Goal: Information Seeking & Learning: Learn about a topic

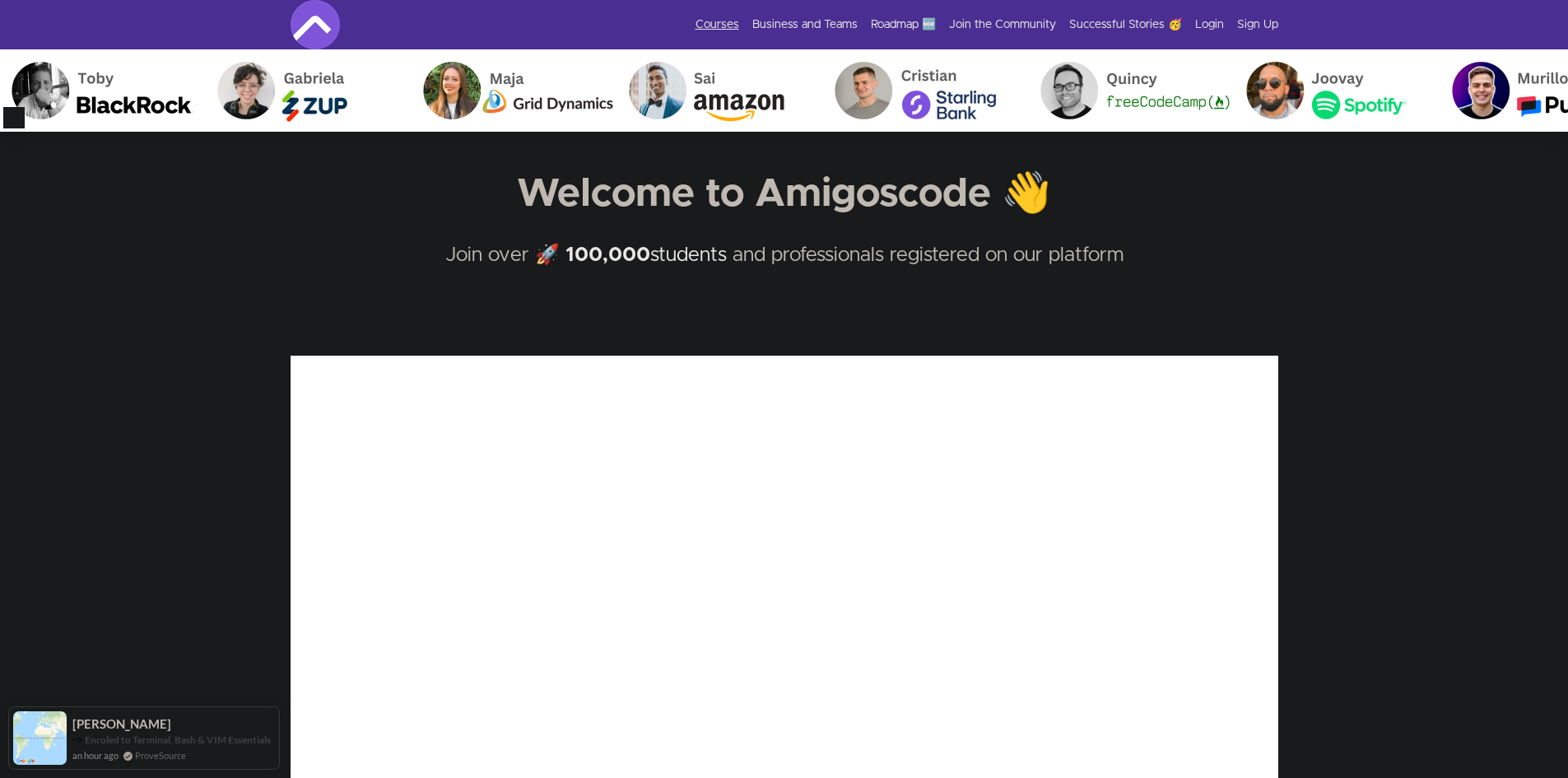
click at [728, 23] on link "Courses" at bounding box center [717, 24] width 44 height 16
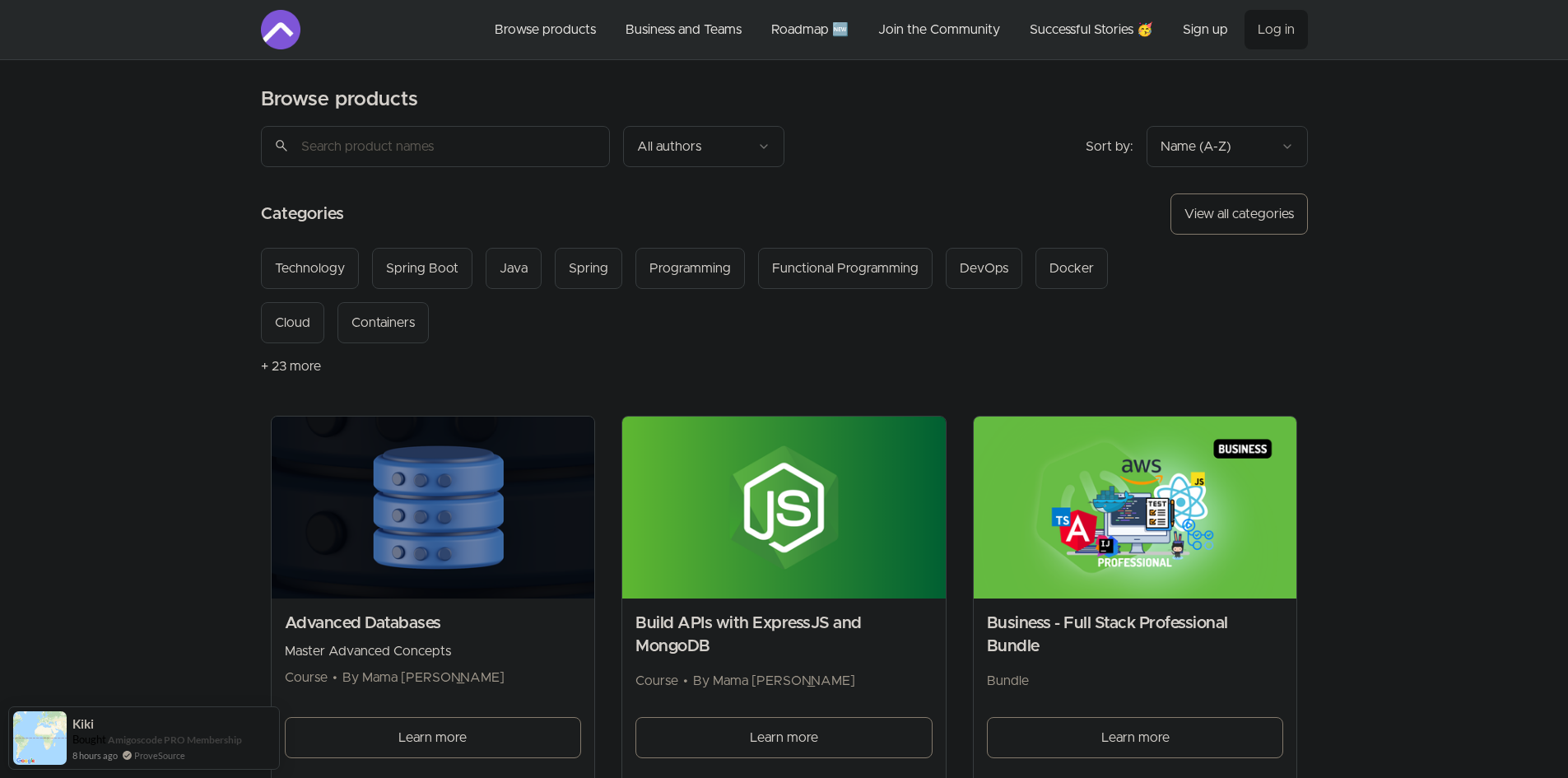
click at [443, 158] on input "search" at bounding box center [436, 147] width 349 height 41
type input "docker"
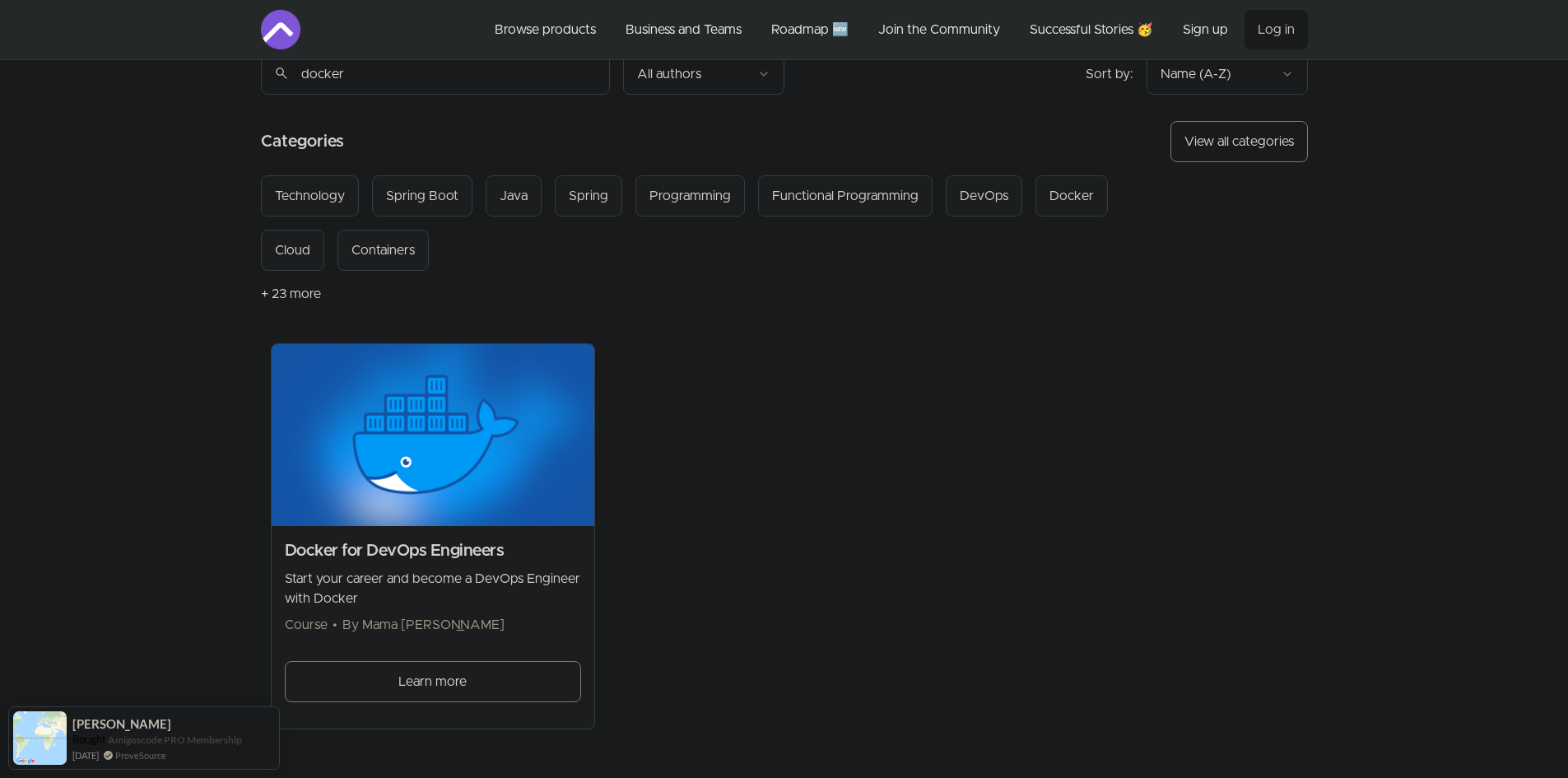
scroll to position [165, 0]
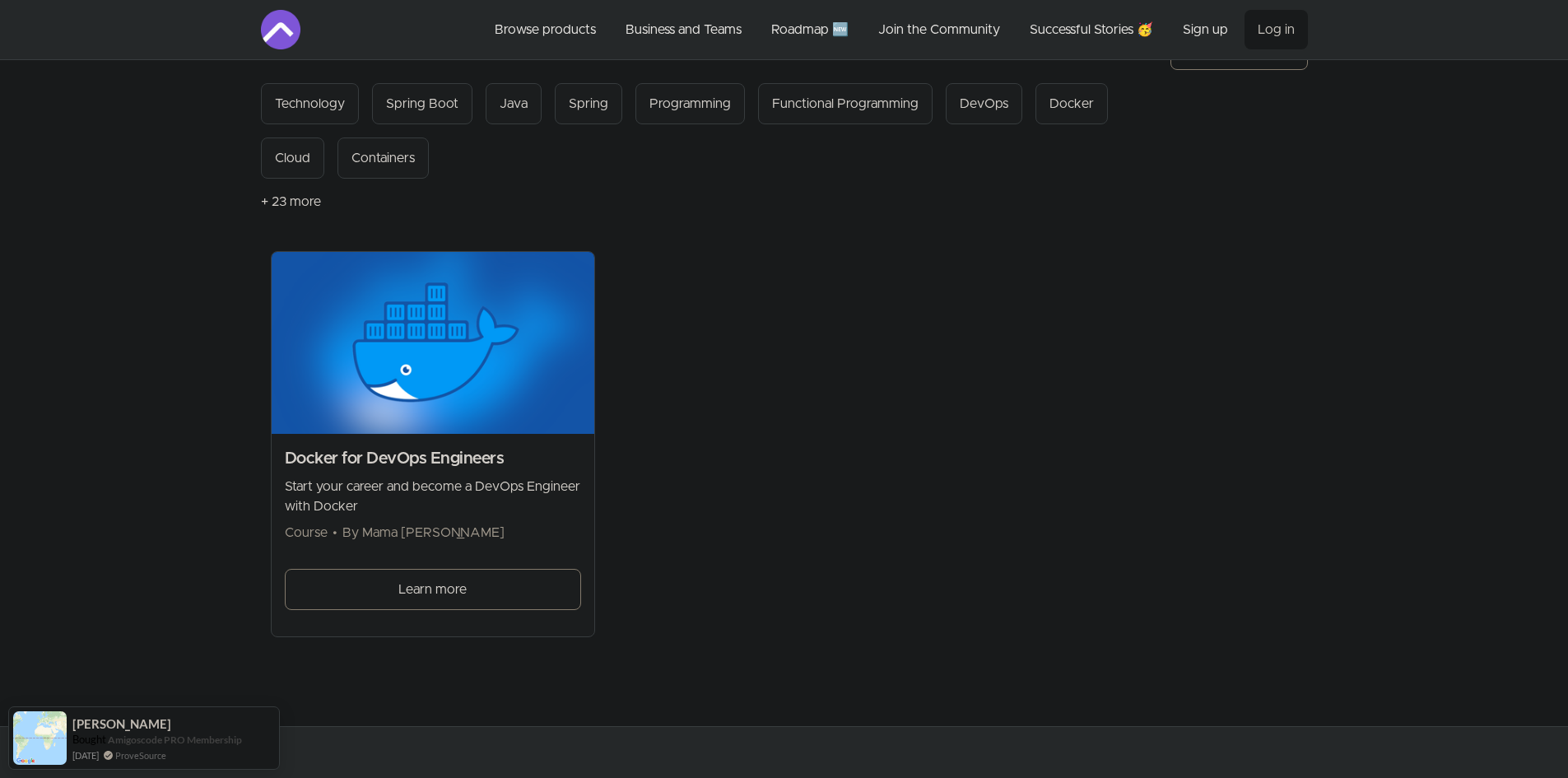
click at [422, 585] on span "Learn more" at bounding box center [432, 589] width 68 height 20
